Goal: Check status: Check status

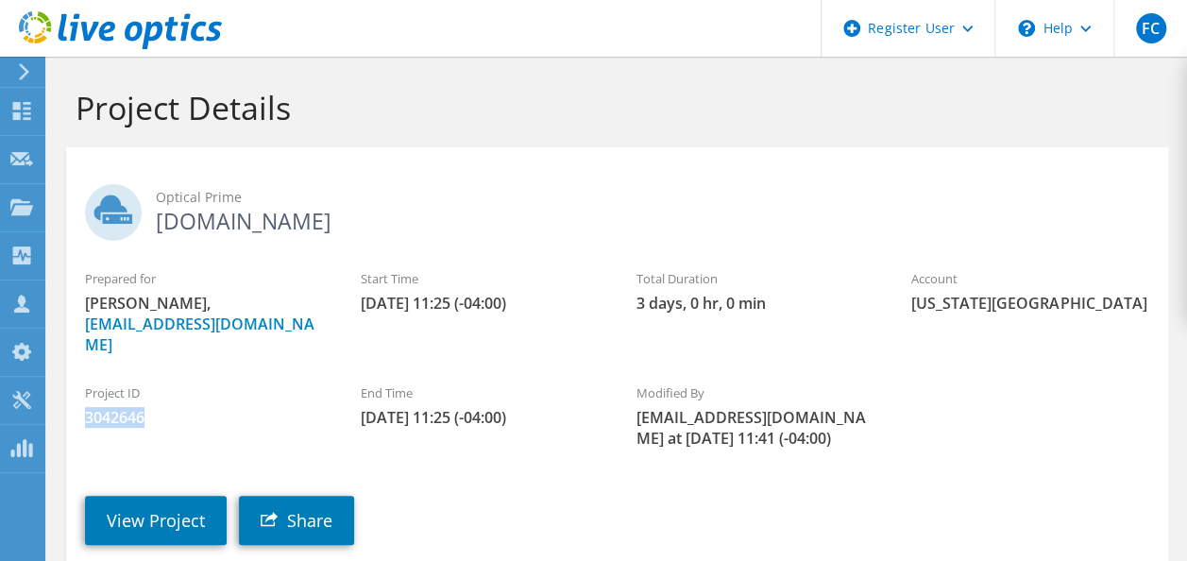
drag, startPoint x: 142, startPoint y: 399, endPoint x: 81, endPoint y: 400, distance: 60.4
click at [81, 400] on div "Project ID 3042646" at bounding box center [204, 405] width 276 height 63
drag, startPoint x: 81, startPoint y: 400, endPoint x: 108, endPoint y: 400, distance: 26.4
copy span "3042646"
click at [161, 496] on link "View Project" at bounding box center [156, 520] width 142 height 49
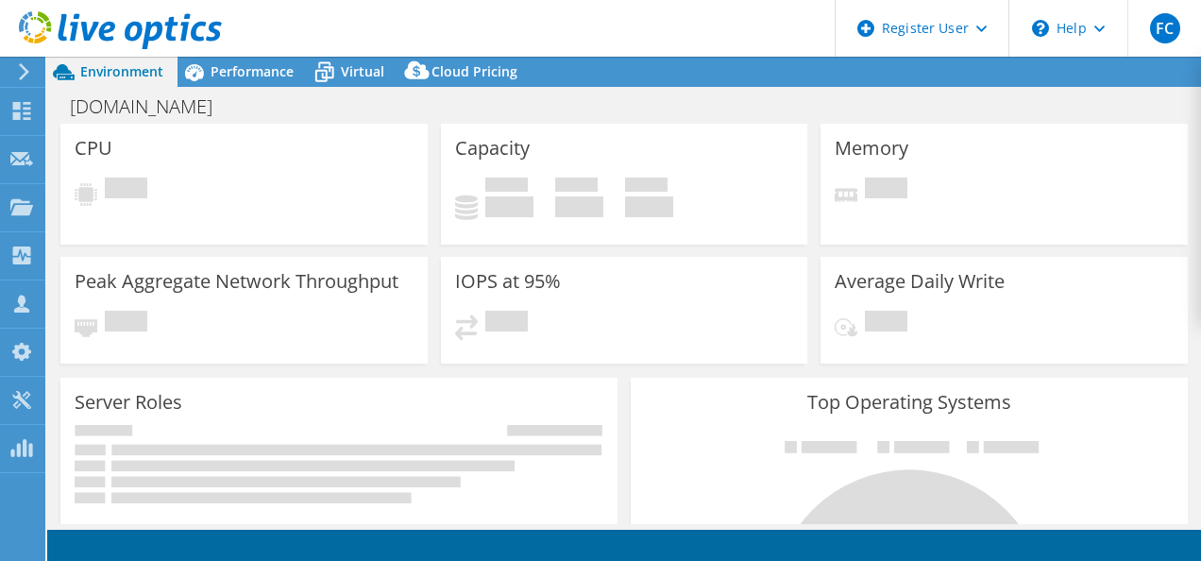
select select "USD"
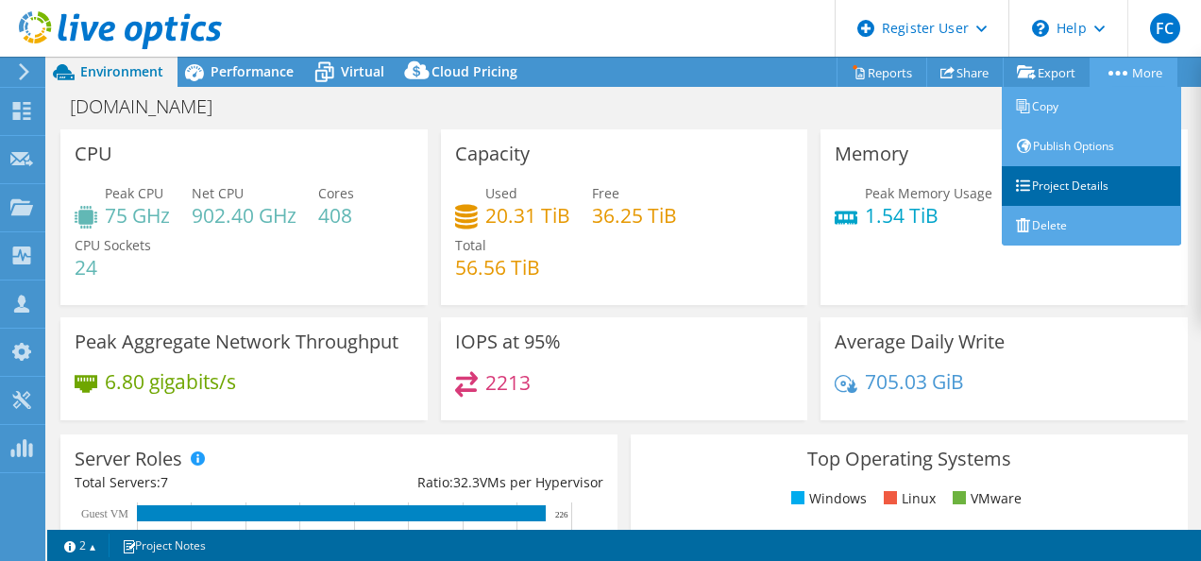
click at [1066, 181] on link "Project Details" at bounding box center [1091, 186] width 179 height 40
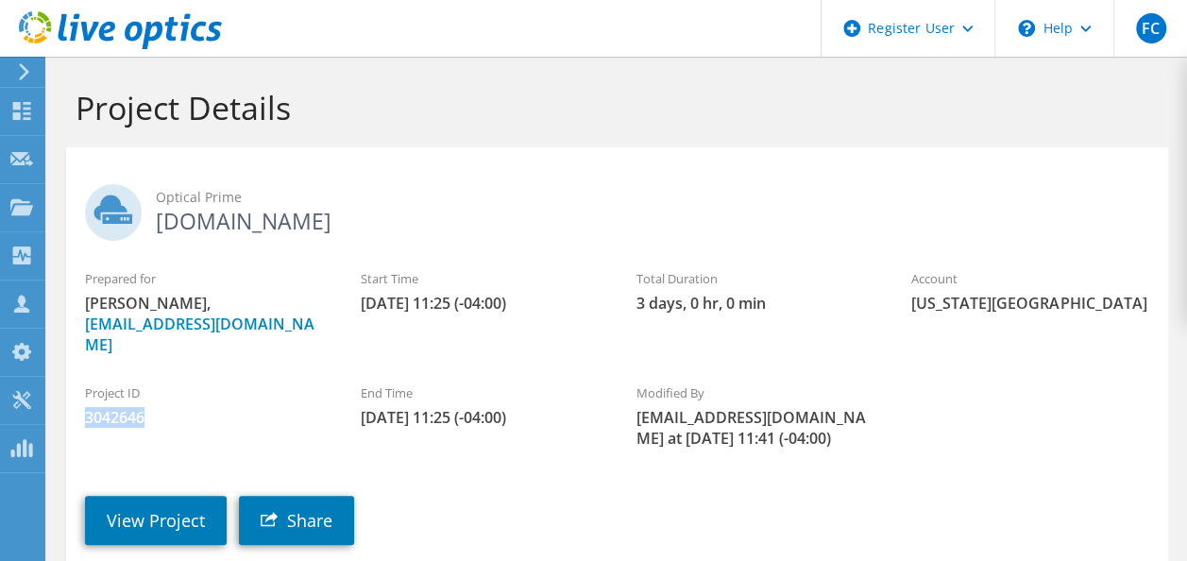
drag, startPoint x: 145, startPoint y: 397, endPoint x: 87, endPoint y: 397, distance: 58.5
click at [87, 407] on span "3042646" at bounding box center [204, 417] width 238 height 21
copy span "3042646"
click at [130, 496] on link "View Project" at bounding box center [156, 520] width 142 height 49
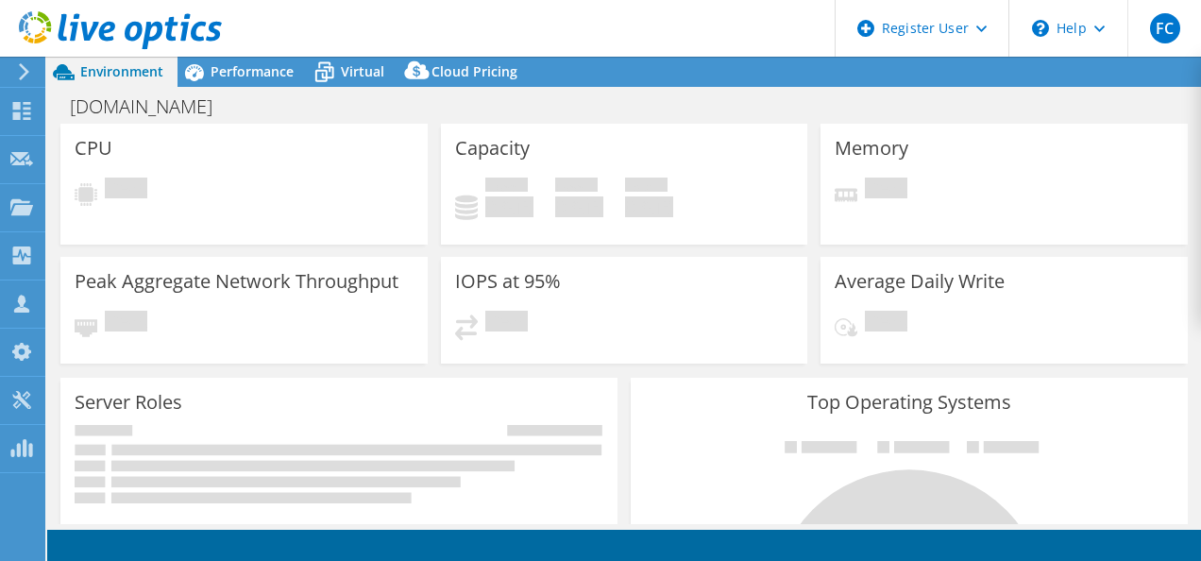
select select "USD"
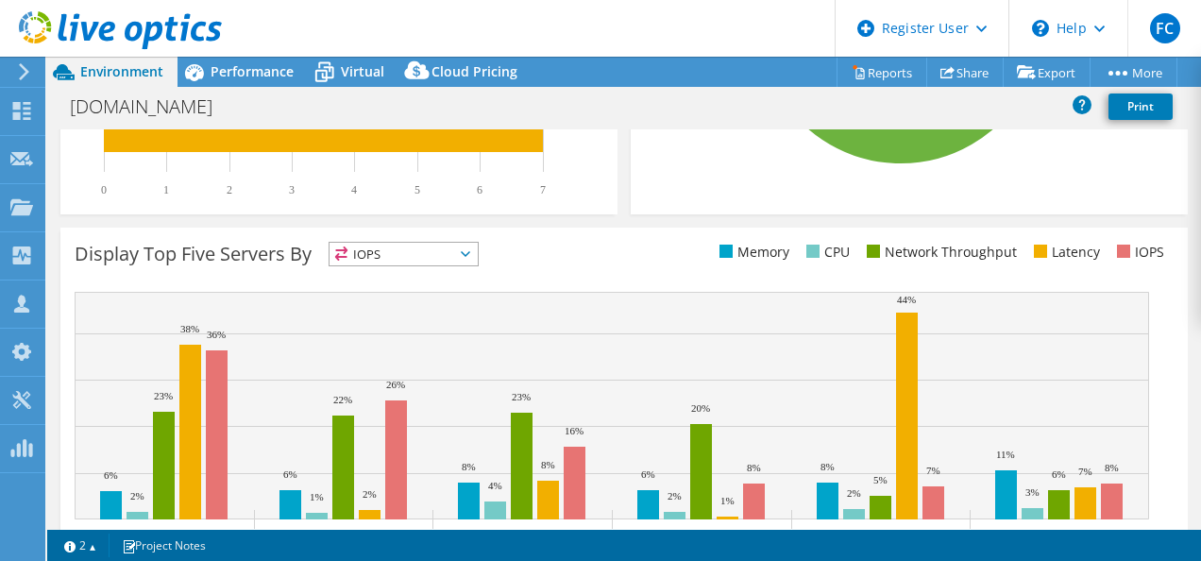
scroll to position [750, 0]
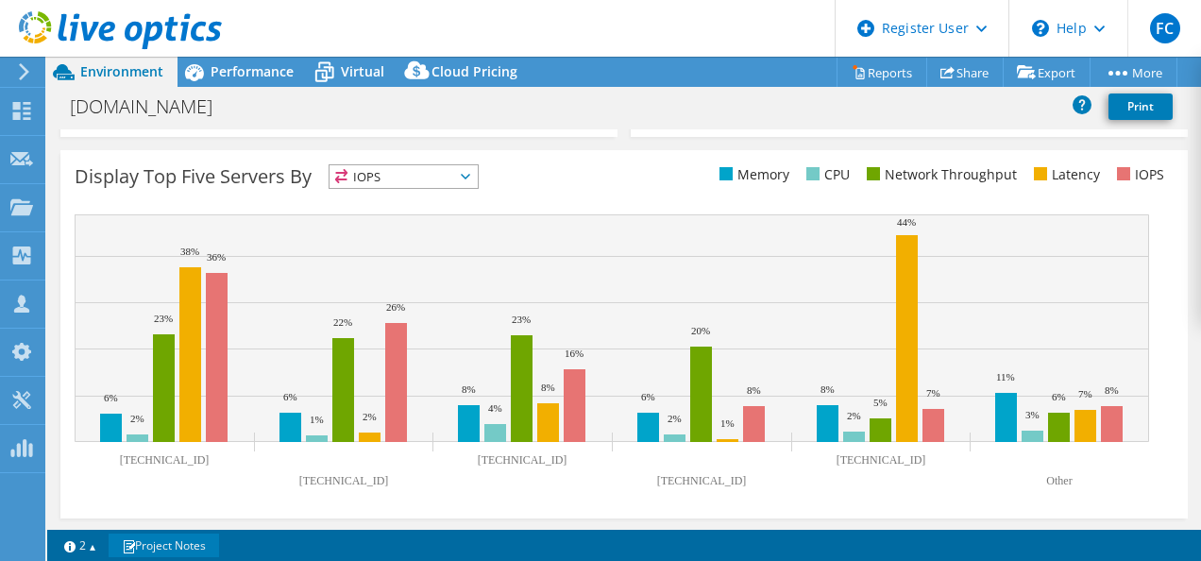
click at [140, 547] on link "Project Notes" at bounding box center [164, 546] width 110 height 24
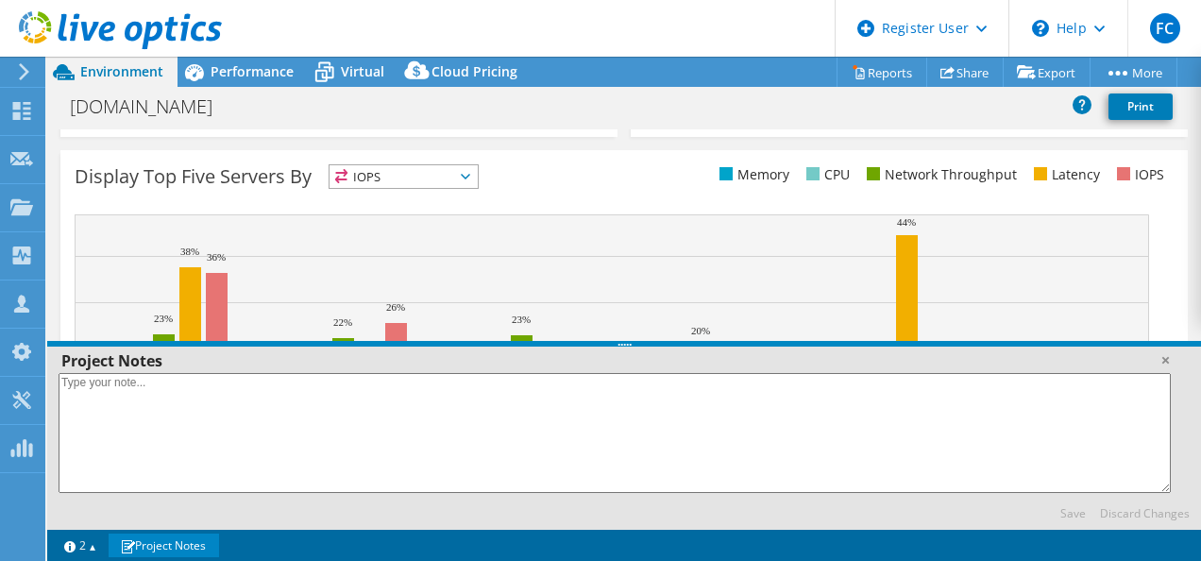
click at [140, 547] on link "Project Notes" at bounding box center [164, 546] width 110 height 24
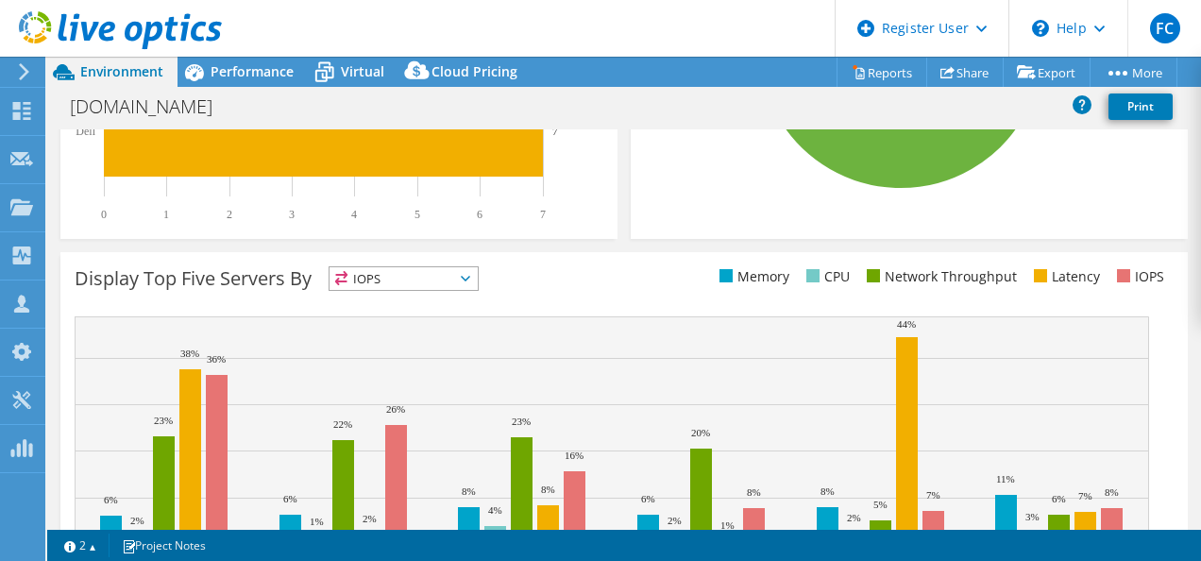
scroll to position [561, 0]
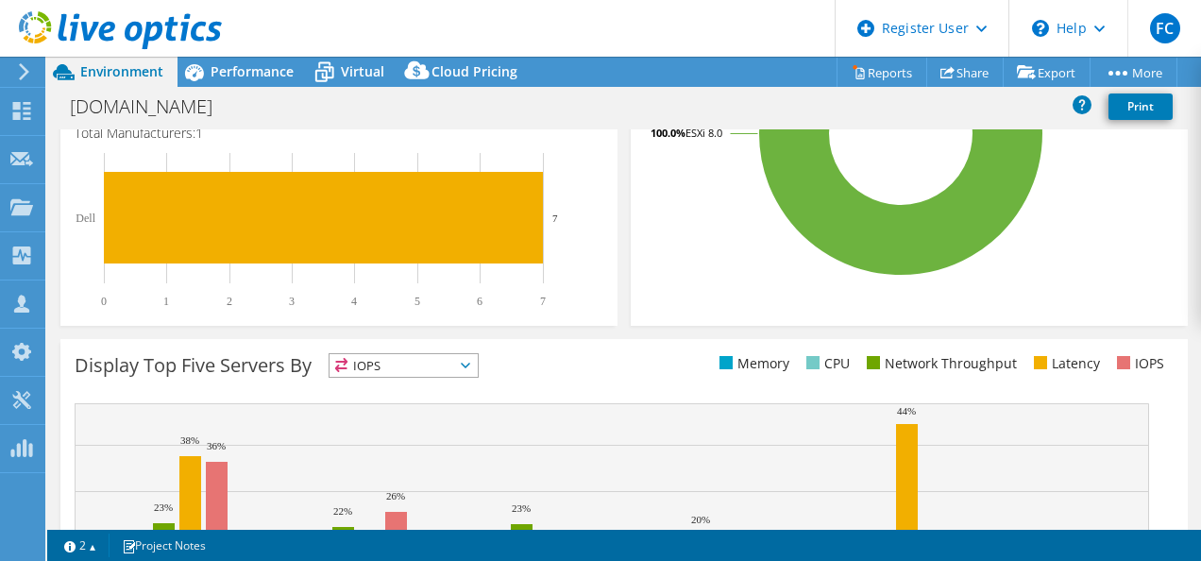
click at [417, 358] on span "IOPS" at bounding box center [404, 365] width 148 height 23
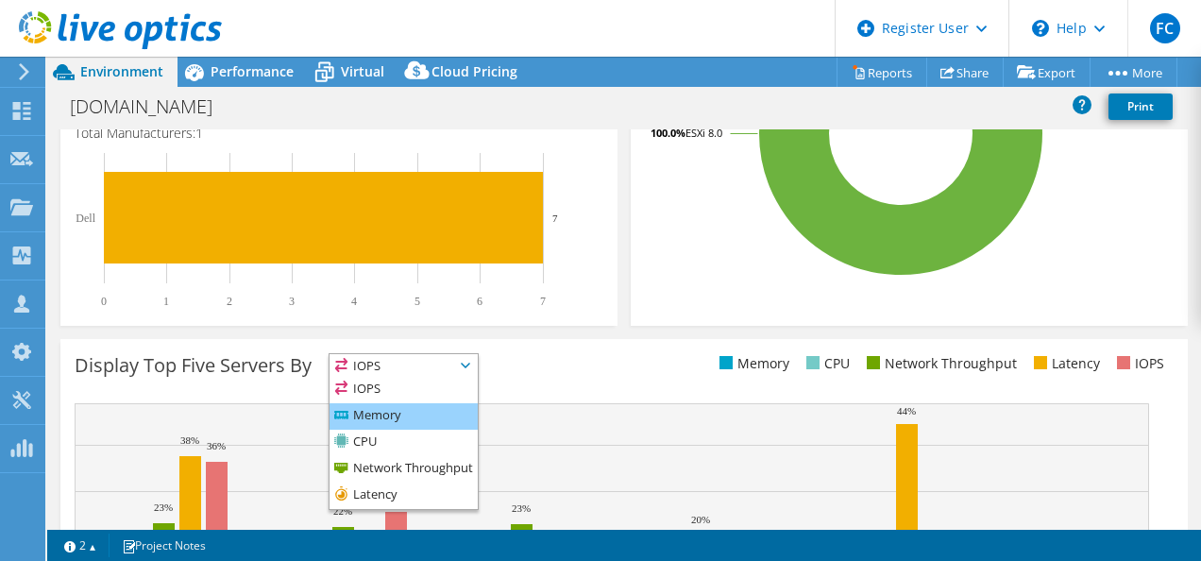
click at [408, 403] on li "Memory" at bounding box center [404, 416] width 148 height 26
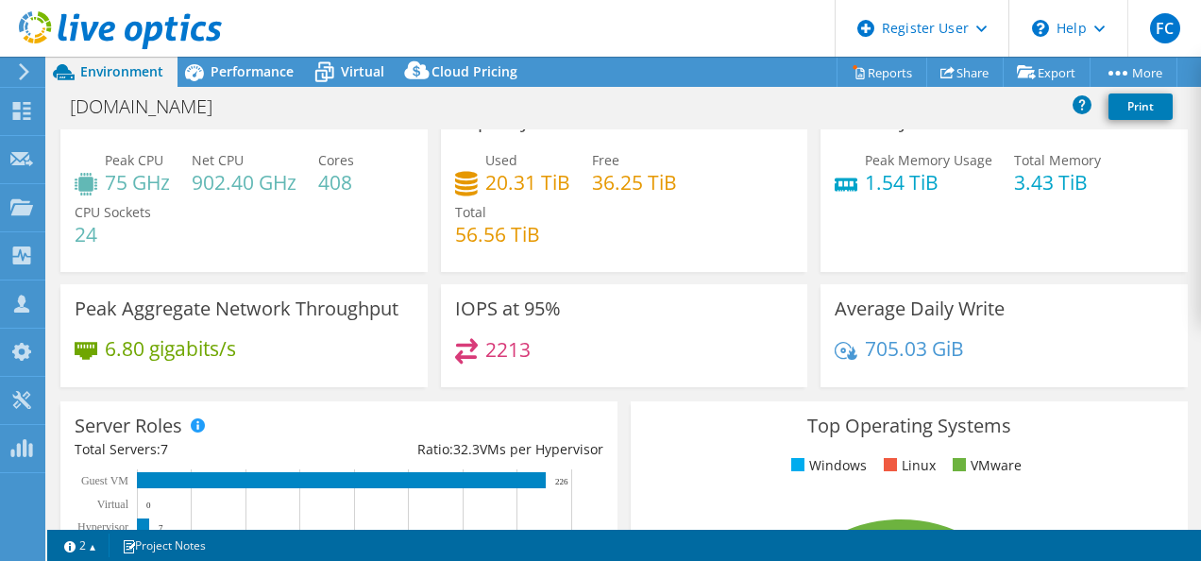
scroll to position [0, 0]
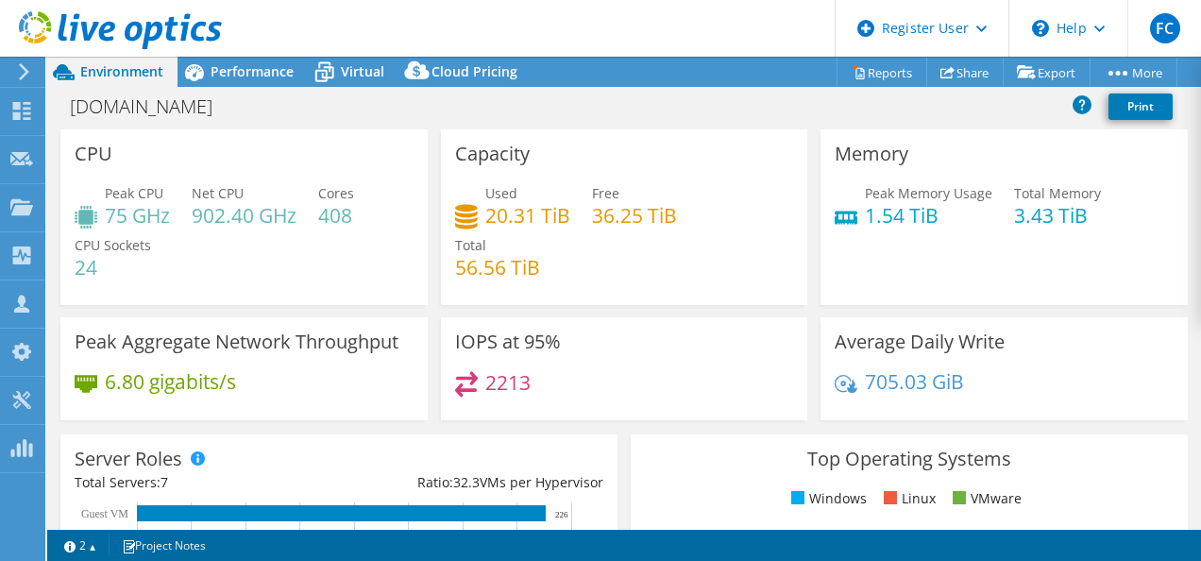
click at [28, 72] on use at bounding box center [24, 71] width 10 height 17
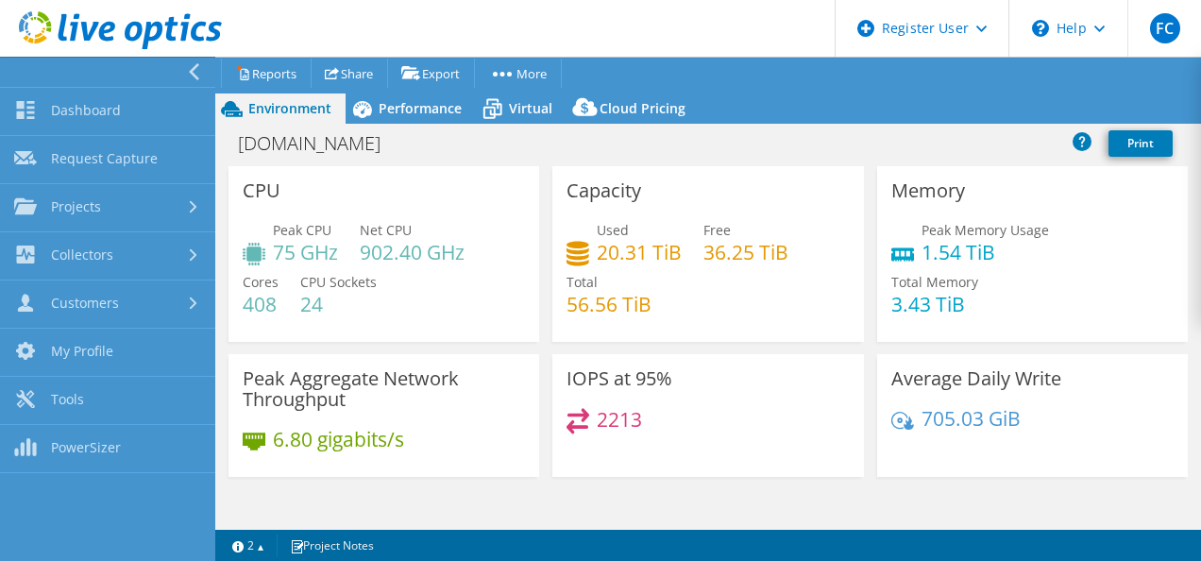
click at [195, 67] on use at bounding box center [194, 71] width 10 height 17
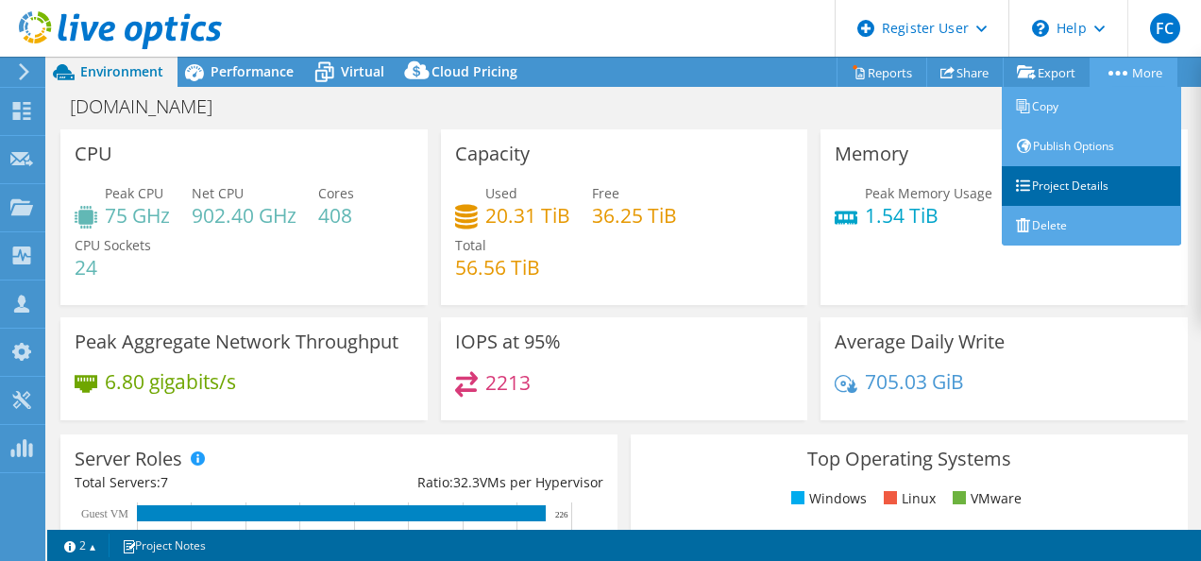
click at [1063, 183] on link "Project Details" at bounding box center [1091, 186] width 179 height 40
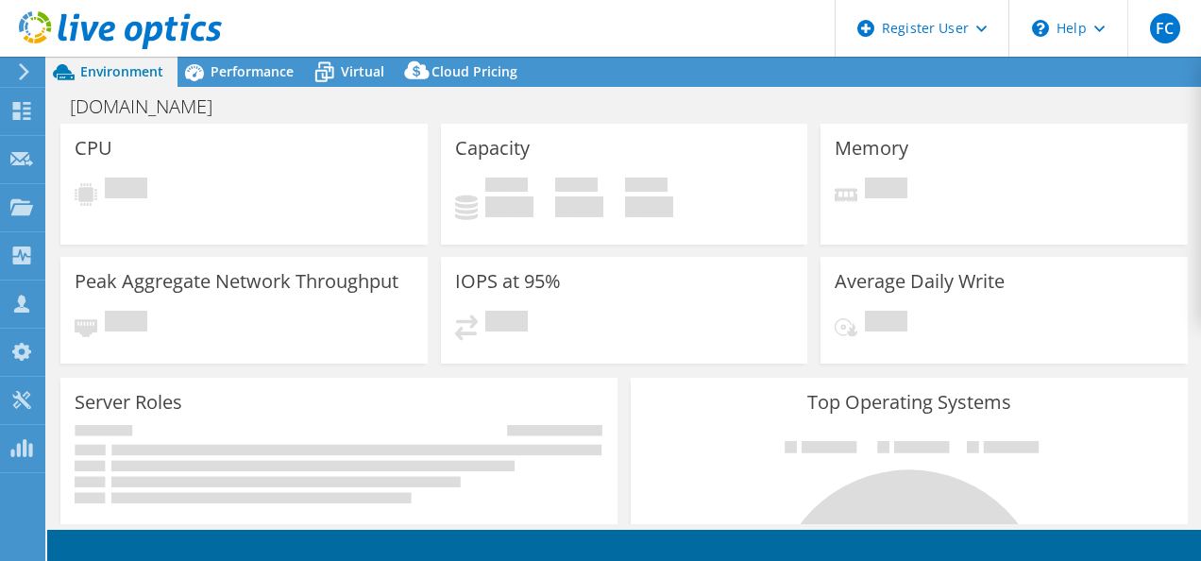
select select "USD"
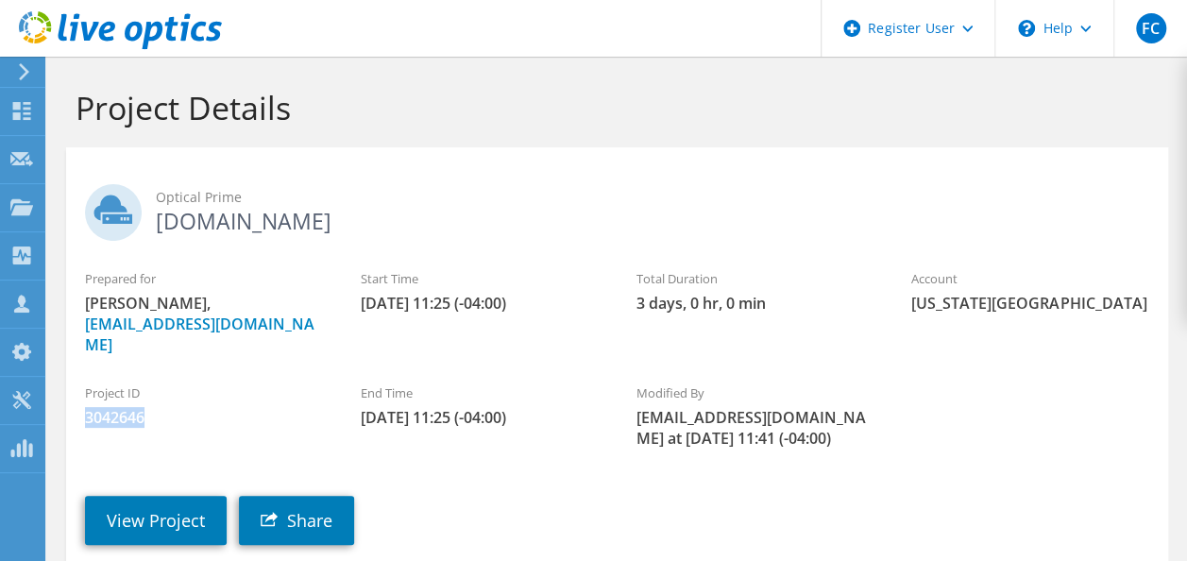
drag, startPoint x: 117, startPoint y: 395, endPoint x: 83, endPoint y: 392, distance: 34.1
click at [83, 392] on div "Project ID 3042646" at bounding box center [204, 405] width 276 height 63
copy span "3042646"
